Goal: Task Accomplishment & Management: Manage account settings

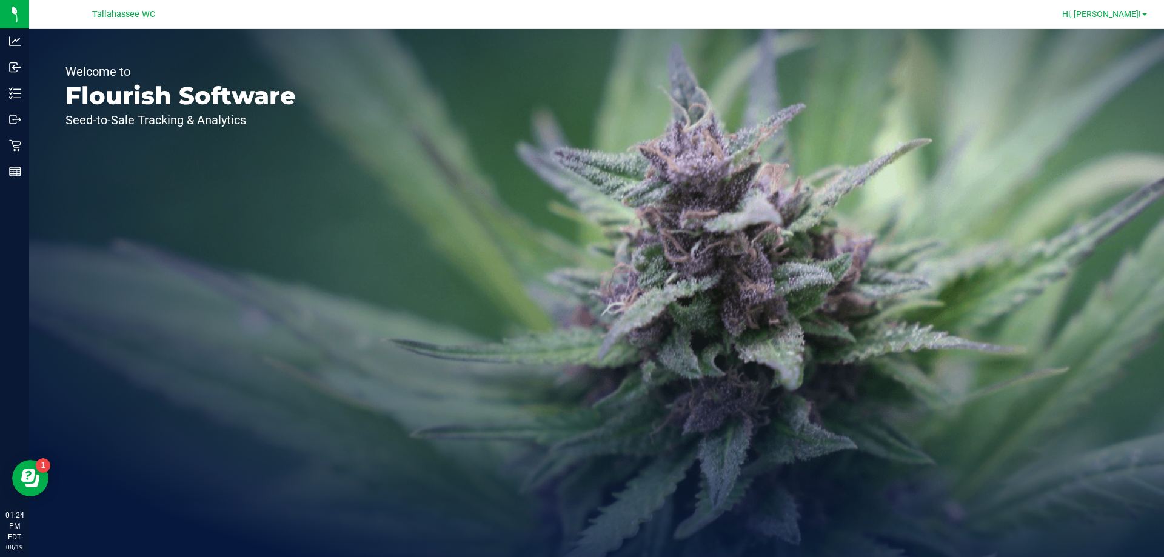
click at [1126, 16] on span "Hi, [PERSON_NAME]!" at bounding box center [1101, 14] width 79 height 10
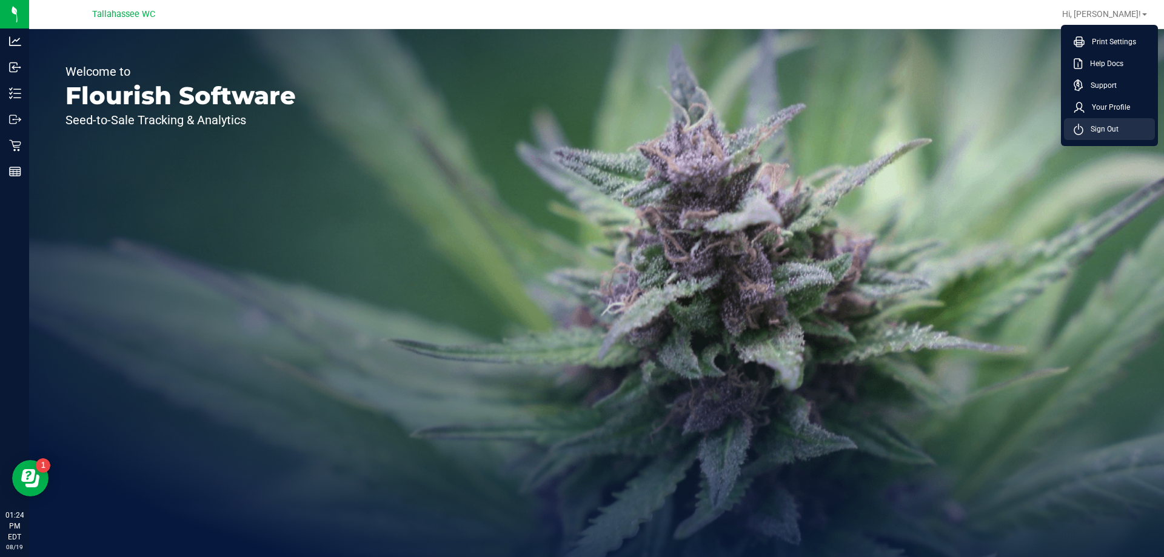
click at [1104, 131] on span "Sign Out" at bounding box center [1100, 129] width 35 height 12
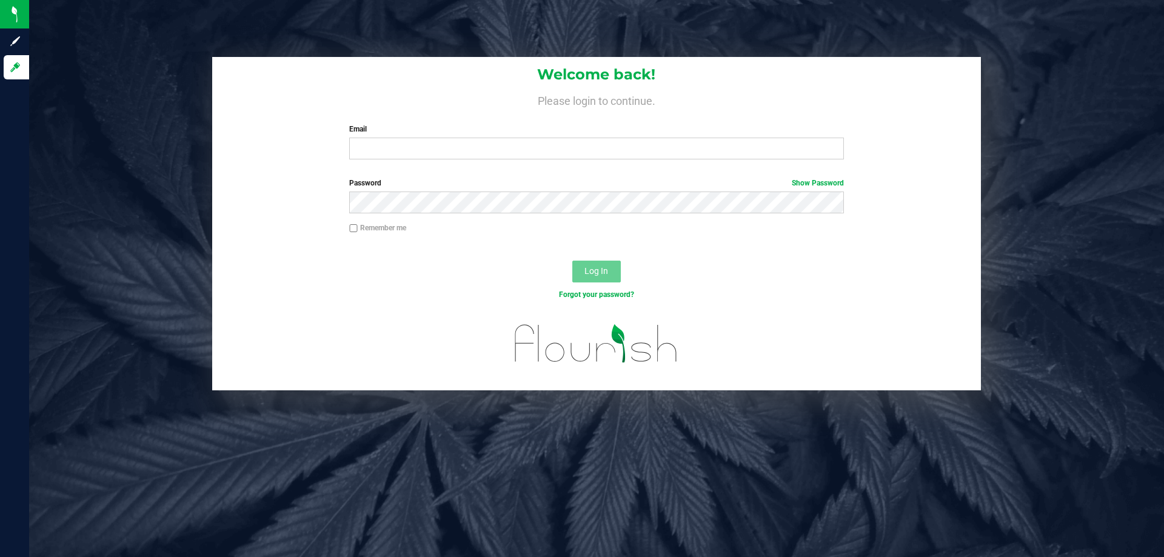
click at [476, 135] on label "Email" at bounding box center [596, 129] width 494 height 11
click at [476, 138] on input "Email" at bounding box center [596, 149] width 494 height 22
type input "[EMAIL_ADDRESS][DOMAIN_NAME]"
click at [572, 261] on button "Log In" at bounding box center [596, 272] width 48 height 22
